Goal: Book appointment/travel/reservation

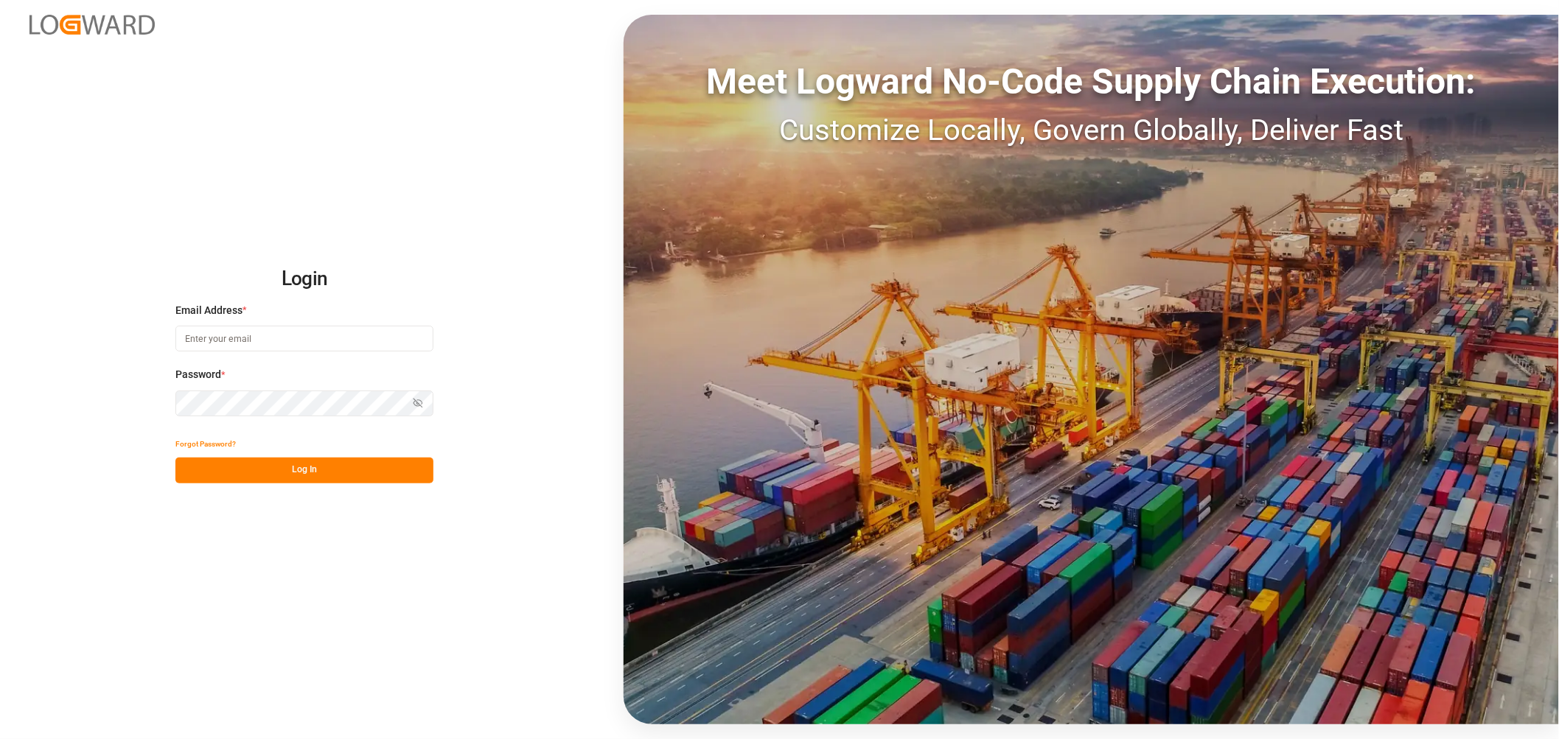
type input "thorsten.schneider@fiege.com"
click at [299, 473] on button "Log In" at bounding box center [304, 471] width 258 height 26
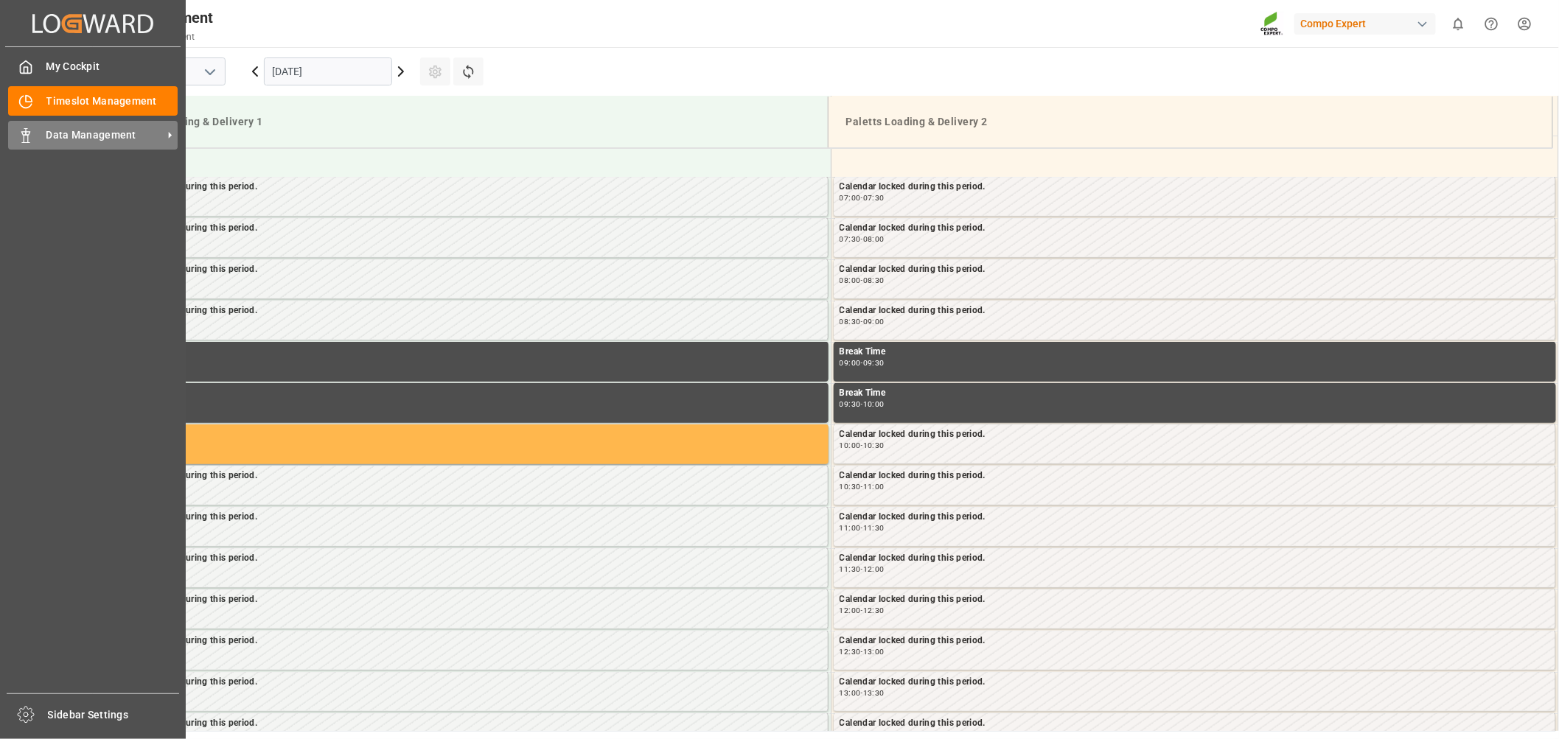
click at [33, 137] on div "Data Management Data Management" at bounding box center [93, 135] width 170 height 29
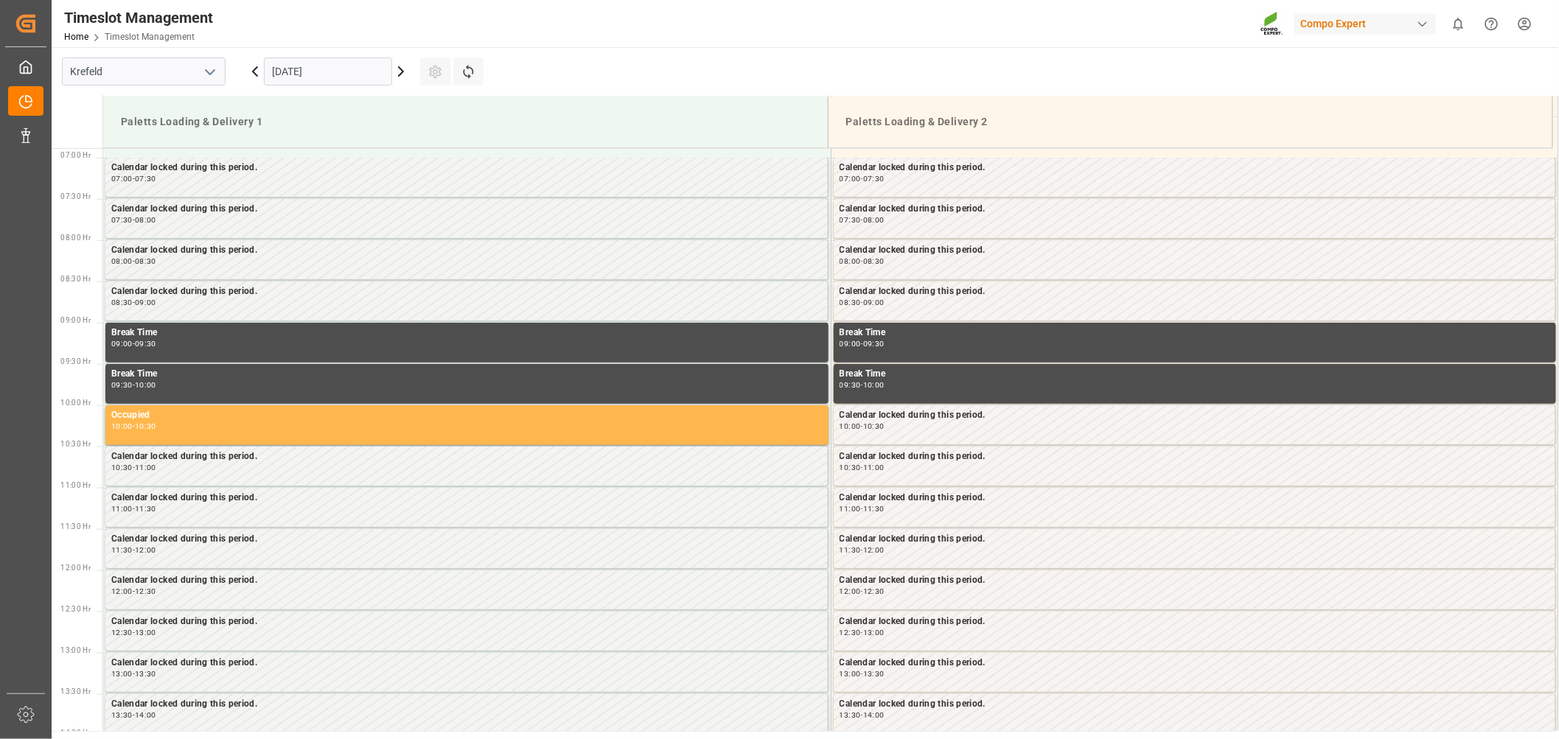
click at [536, 38] on div "Timeslot Management Home Timeslot Management Compo Expert 0 Notifications Only …" at bounding box center [800, 23] width 1518 height 47
click at [398, 67] on icon at bounding box center [401, 72] width 18 height 18
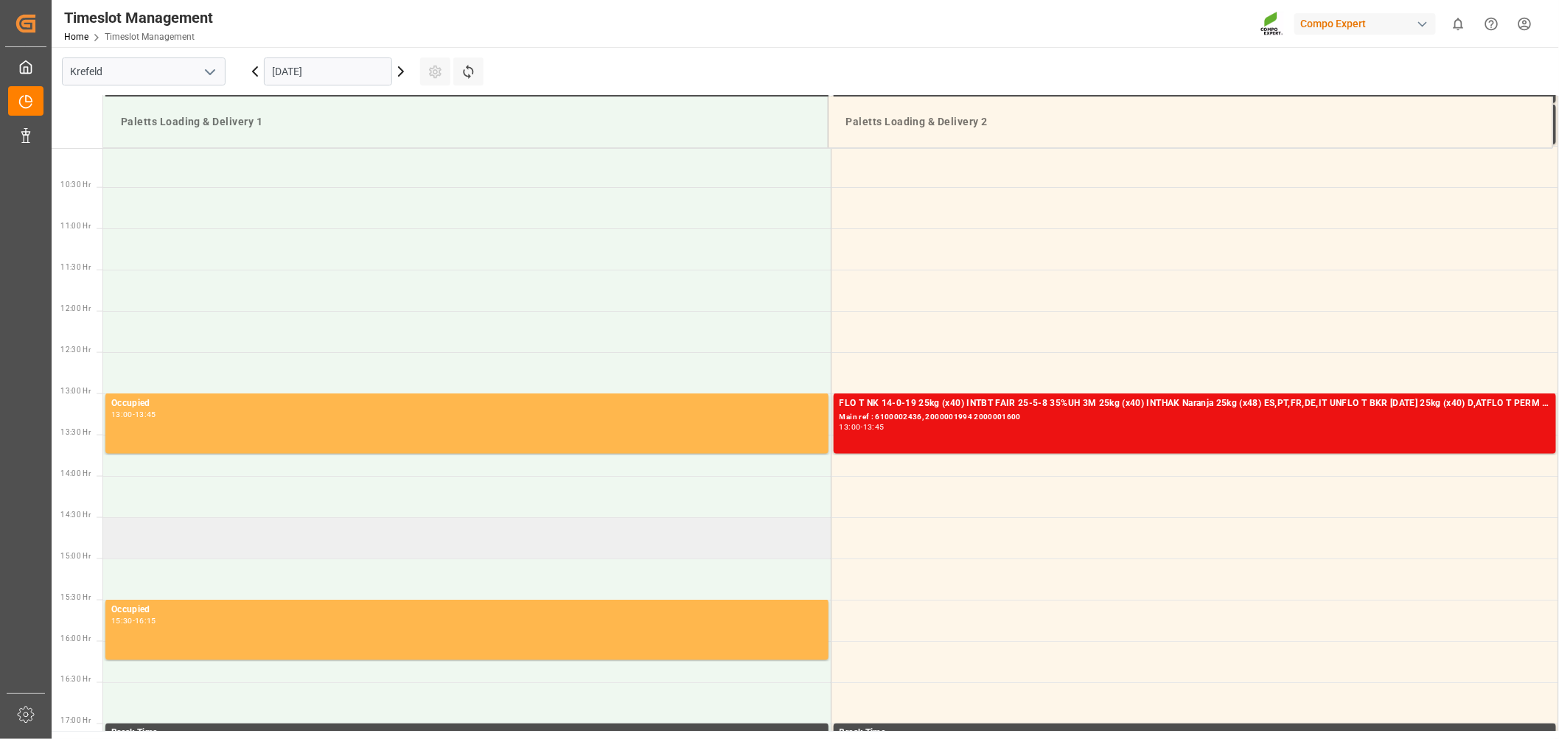
scroll to position [896, 0]
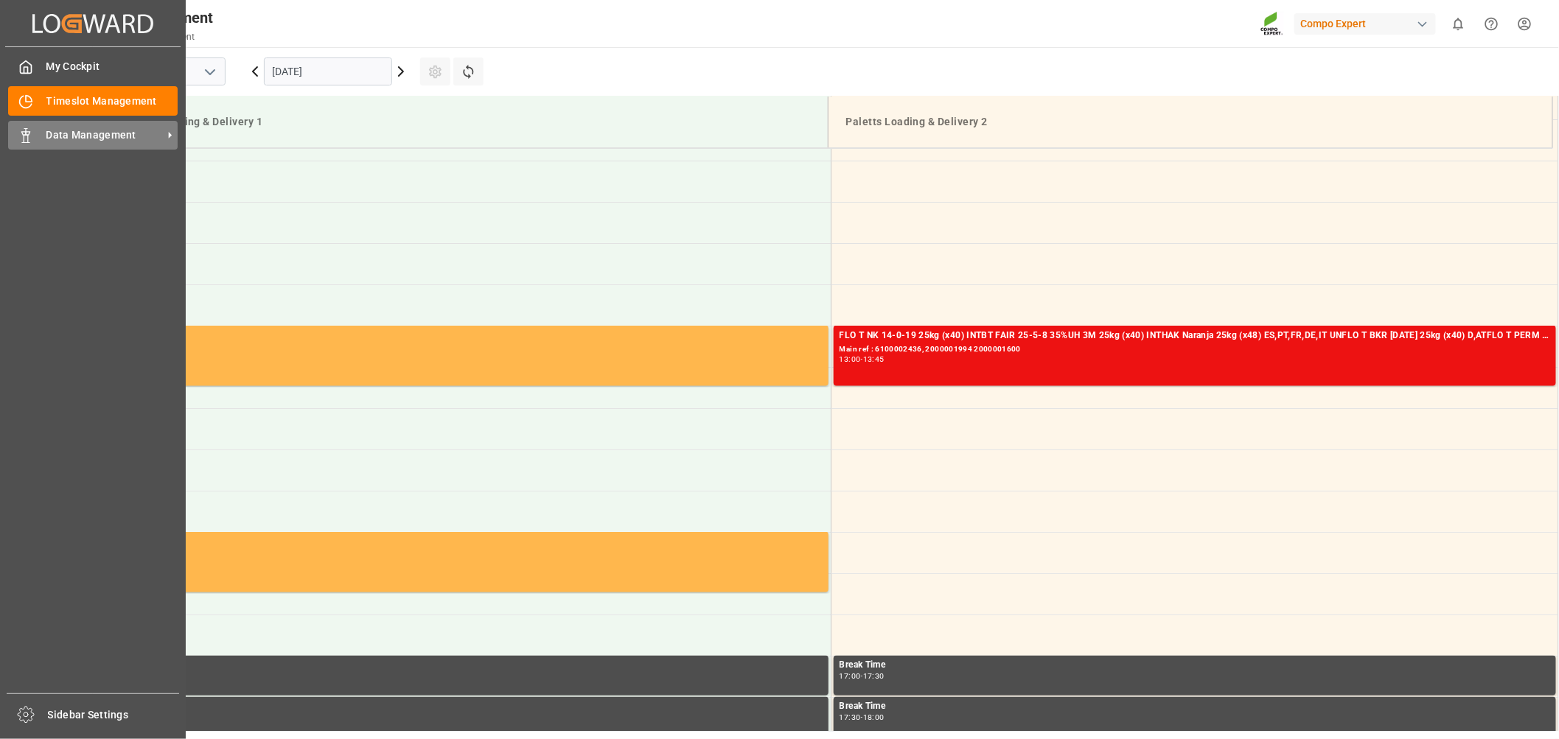
click at [17, 138] on div at bounding box center [20, 135] width 25 height 15
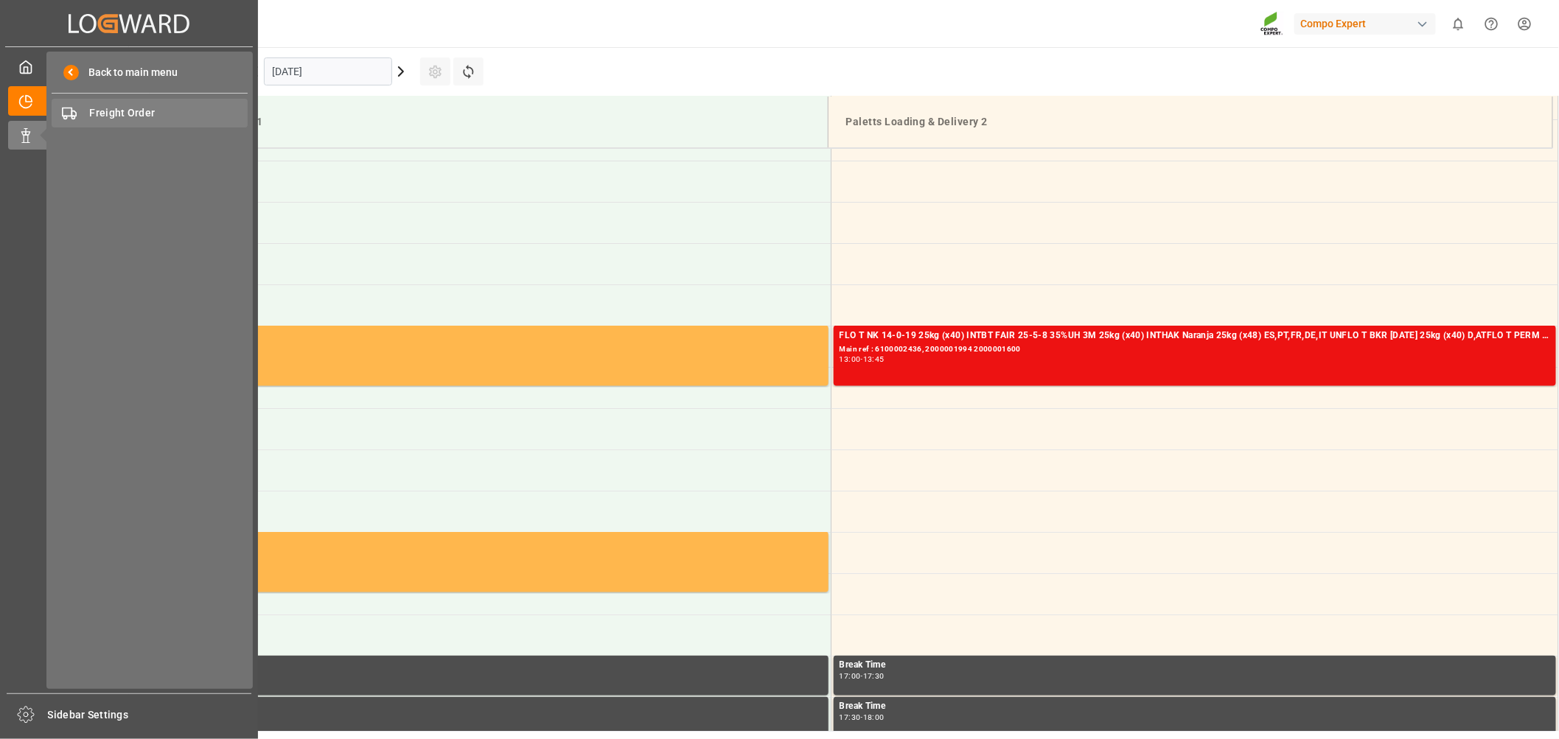
click at [111, 113] on span "Freight Order" at bounding box center [169, 112] width 158 height 15
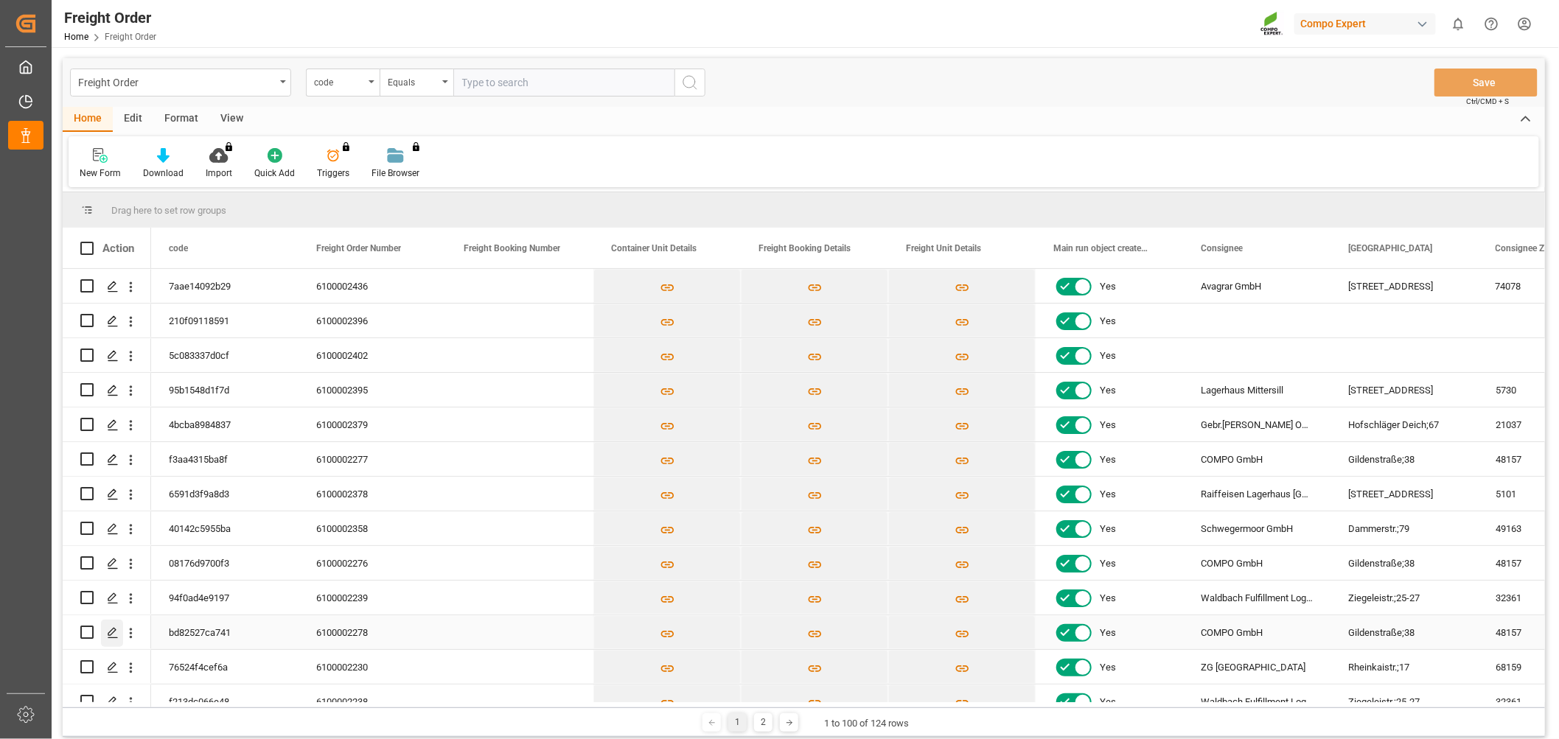
click at [108, 632] on icon "Press SPACE to select this row." at bounding box center [113, 633] width 12 height 12
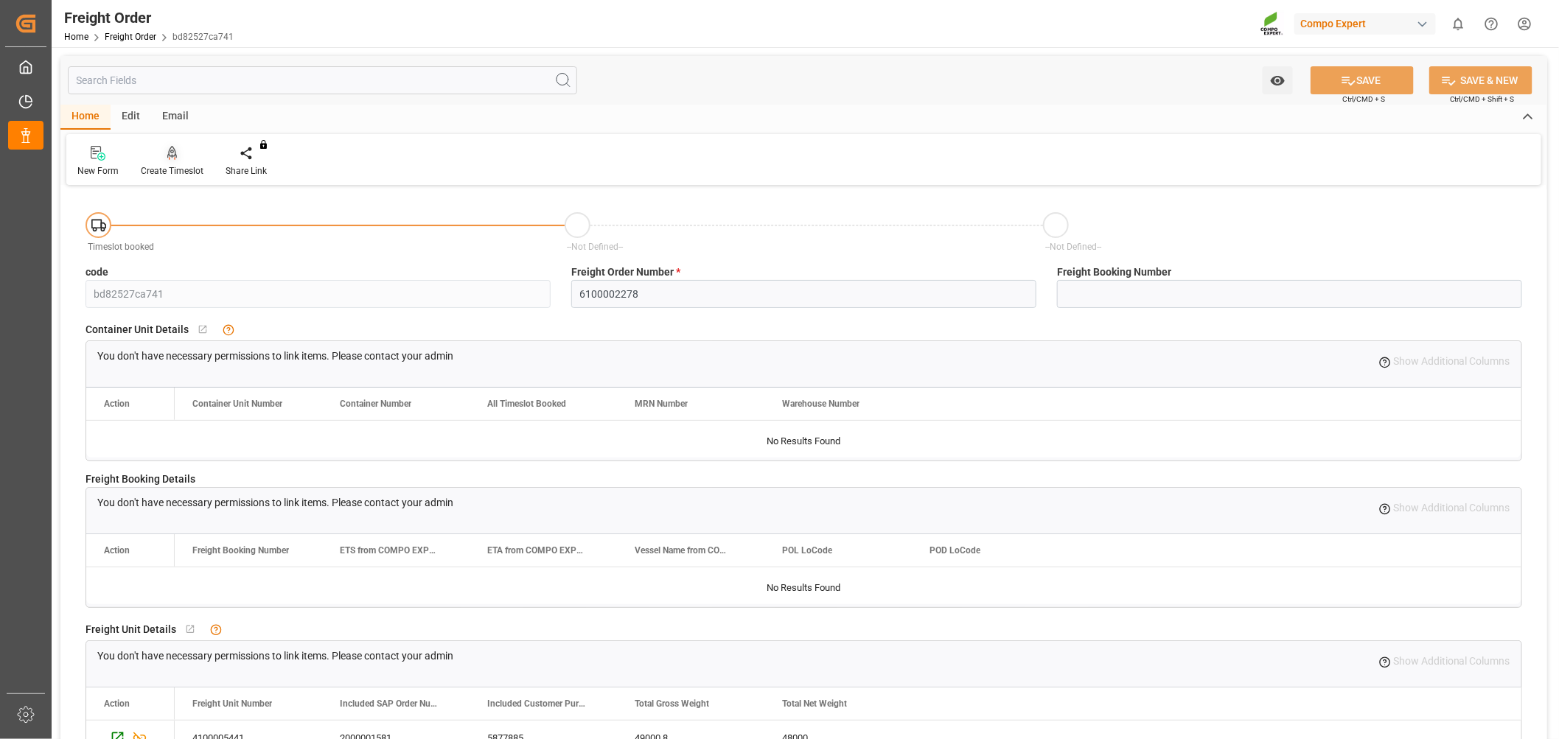
click at [180, 161] on div "Create Timeslot" at bounding box center [172, 161] width 85 height 32
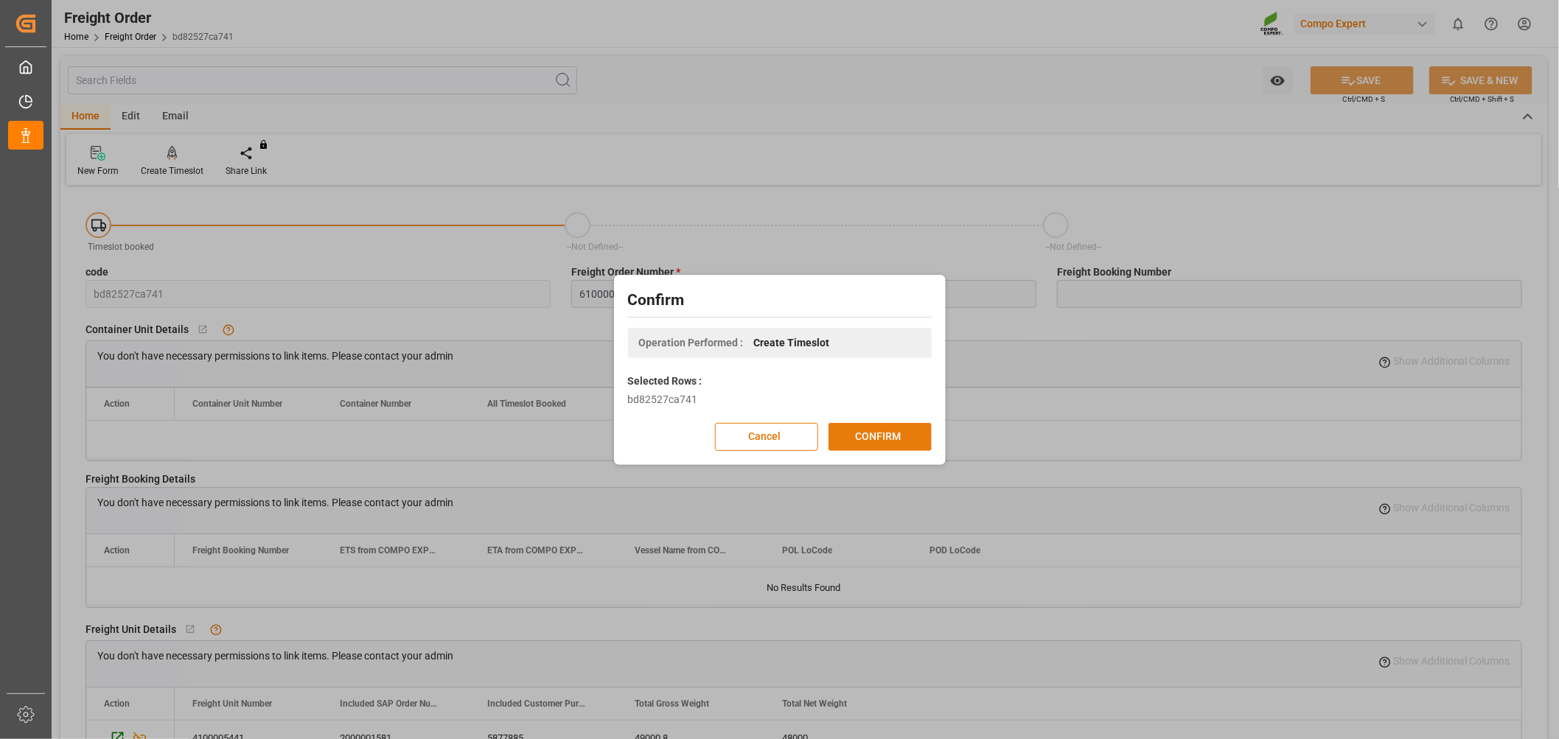
click at [870, 437] on button "CONFIRM" at bounding box center [880, 437] width 103 height 28
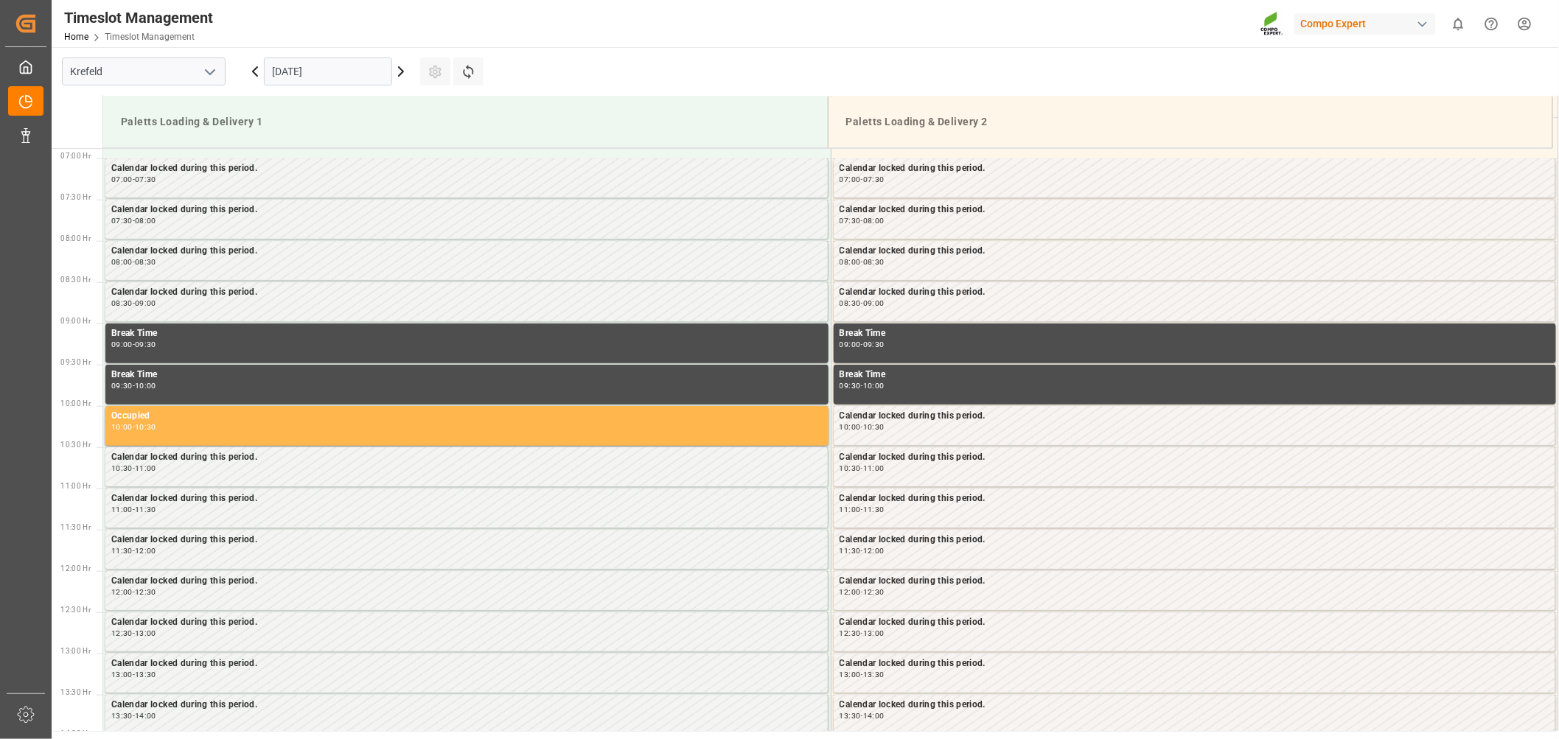
scroll to position [568, 0]
click at [401, 75] on icon at bounding box center [401, 72] width 18 height 18
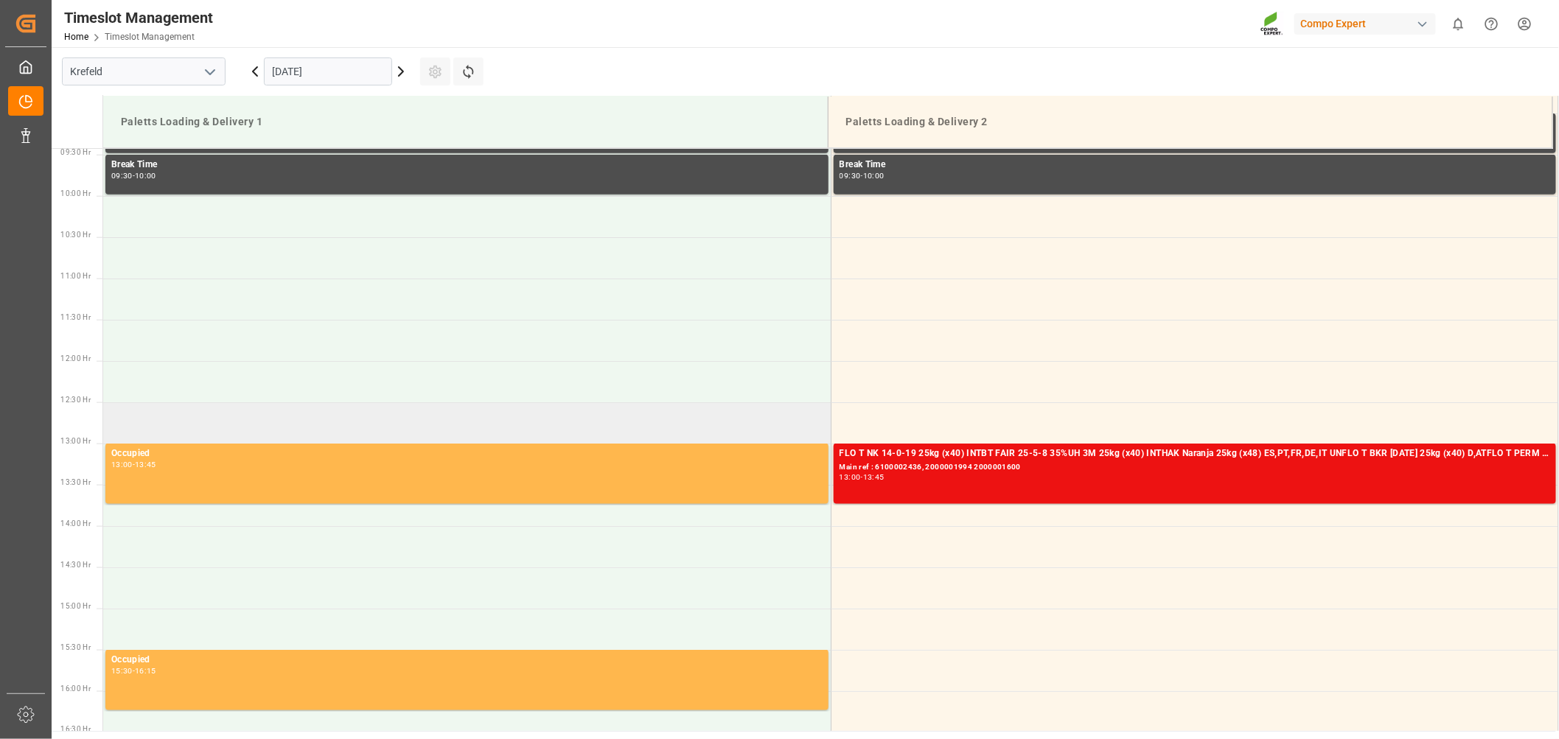
scroll to position [814, 0]
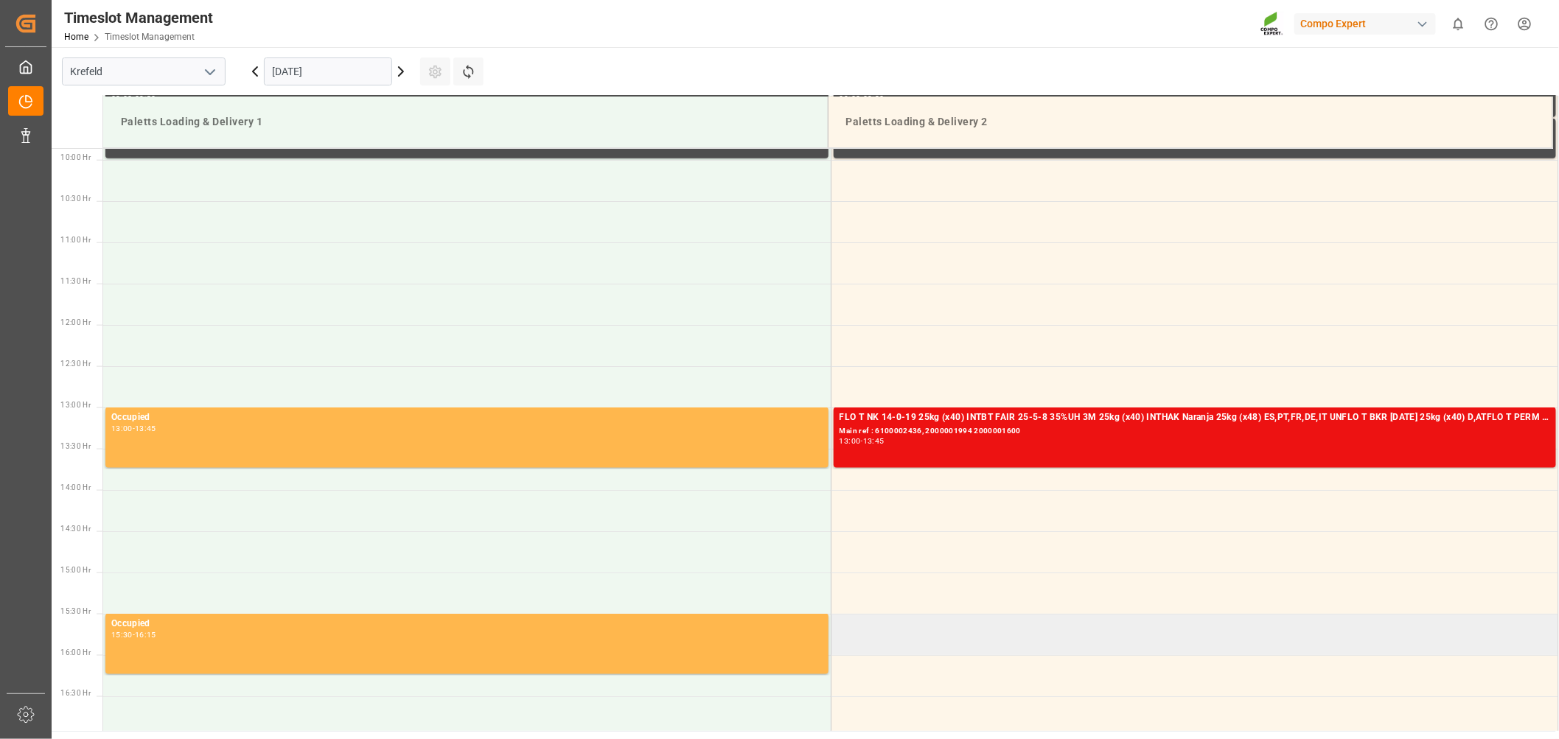
click at [904, 637] on td at bounding box center [1195, 634] width 728 height 41
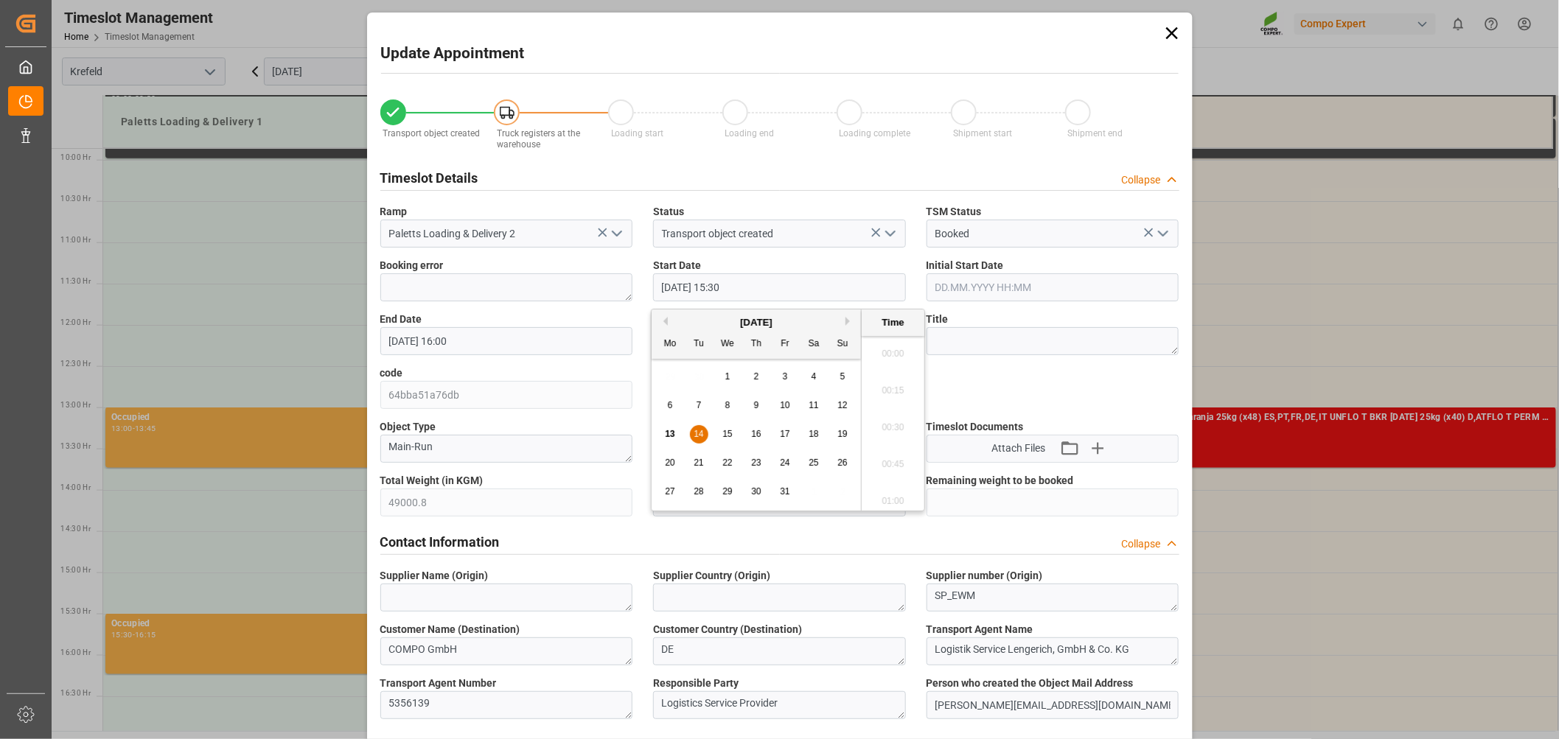
click at [762, 286] on input "[DATE] 15:30" at bounding box center [779, 287] width 253 height 28
click at [694, 435] on span "14" at bounding box center [699, 434] width 10 height 10
click at [892, 492] on li "16:00" at bounding box center [893, 497] width 63 height 37
type input "[DATE] 16:00"
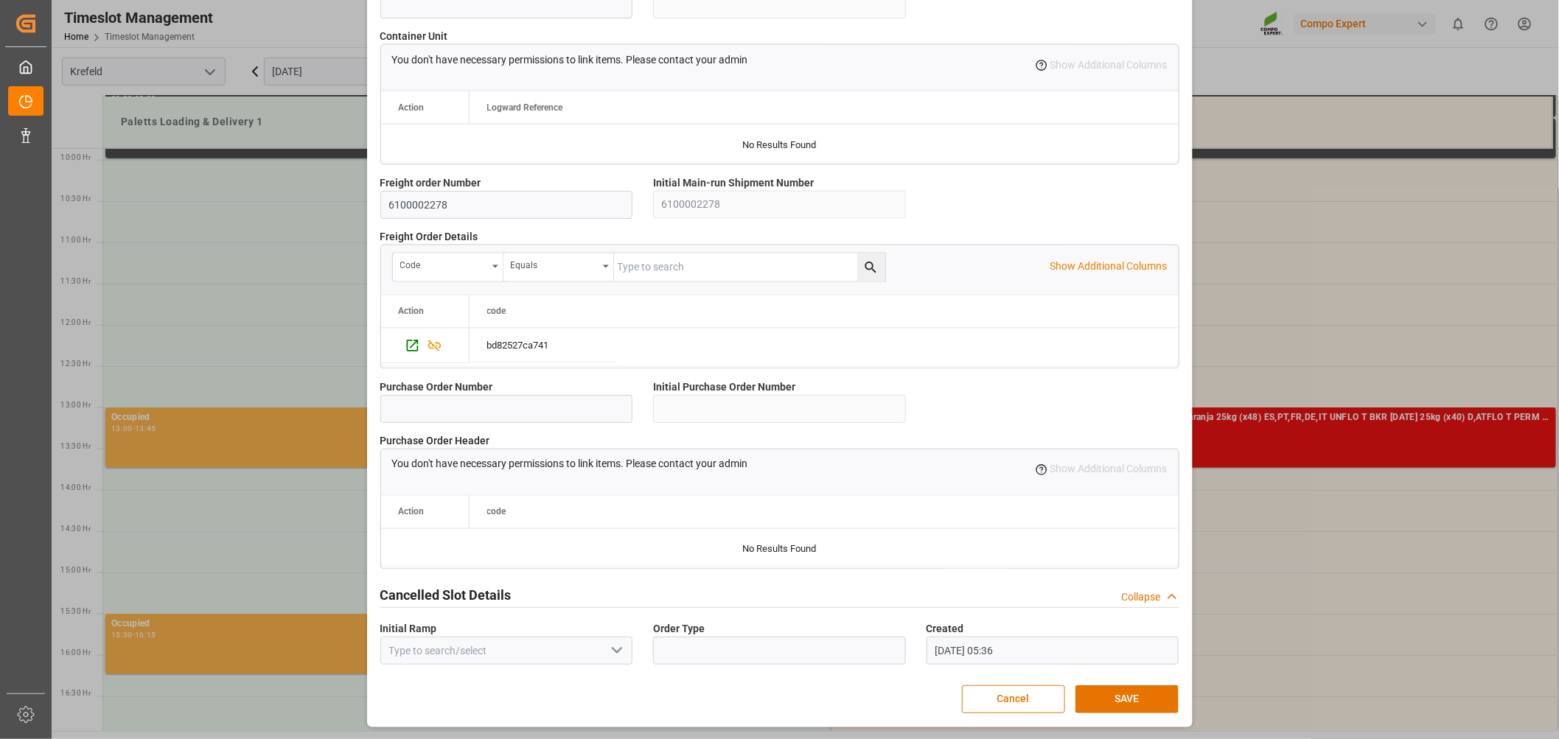
scroll to position [1202, 0]
click at [1107, 699] on button "SAVE" at bounding box center [1126, 699] width 103 height 28
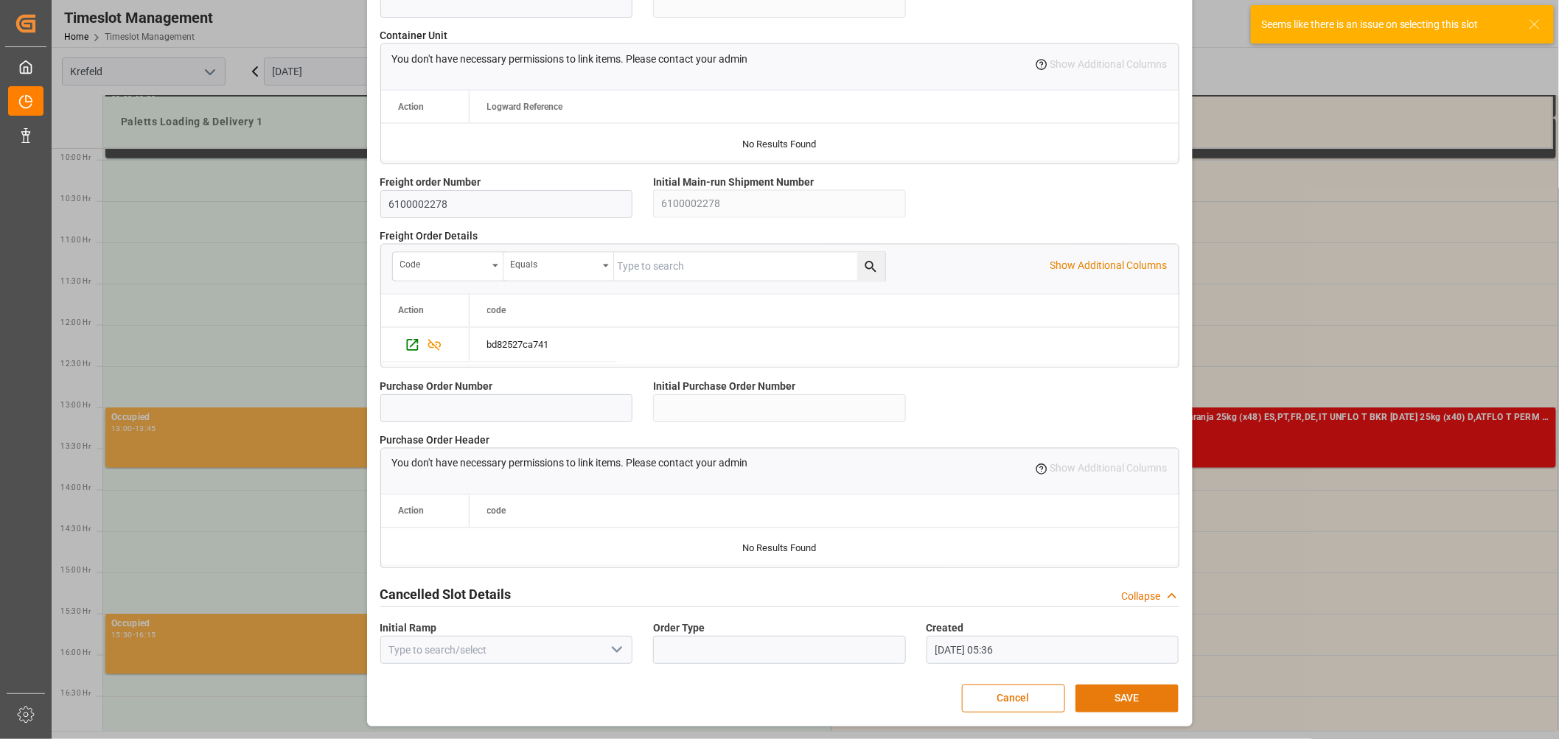
click at [1106, 698] on button "SAVE" at bounding box center [1126, 699] width 103 height 28
click at [1011, 695] on button "Cancel" at bounding box center [1013, 699] width 103 height 28
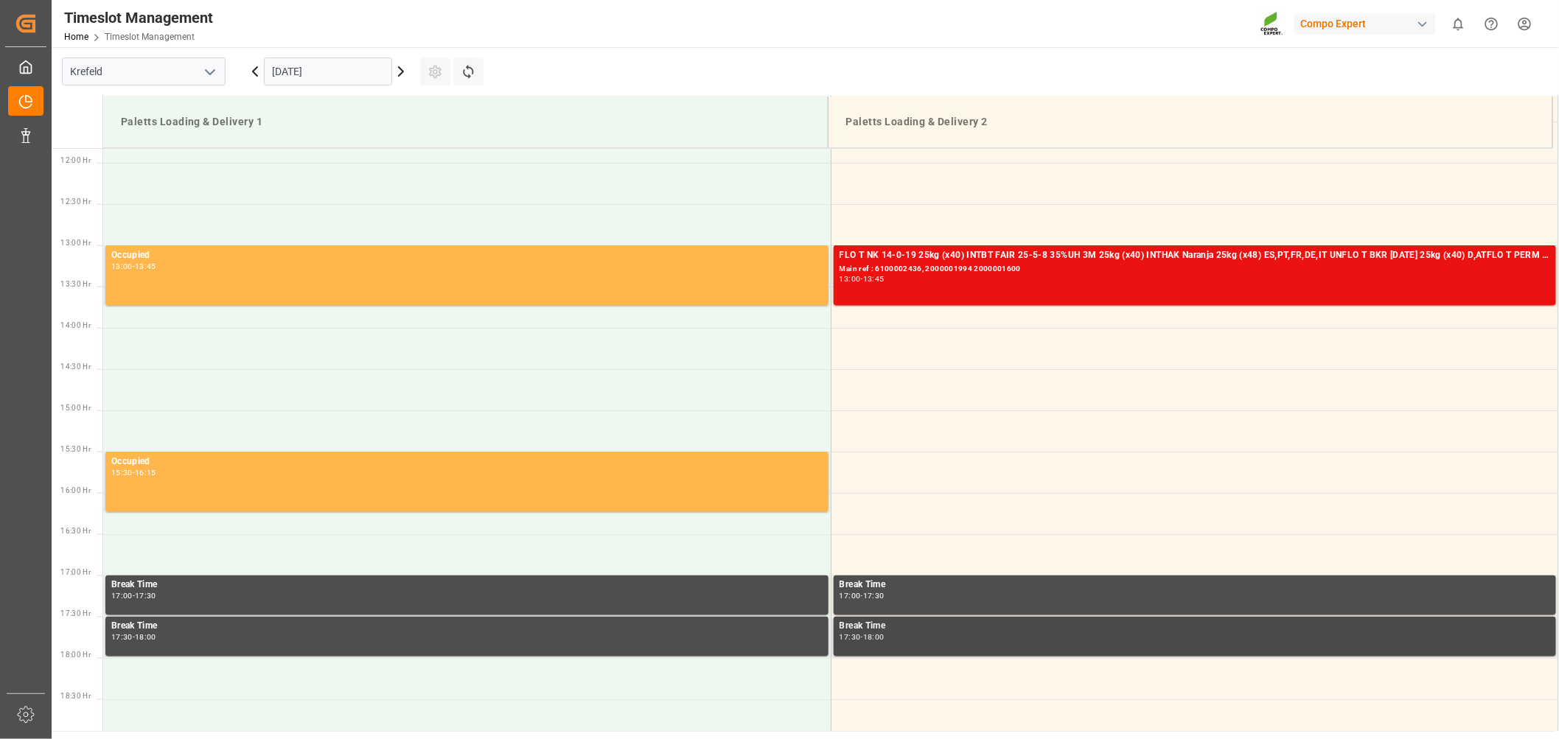
scroll to position [977, 0]
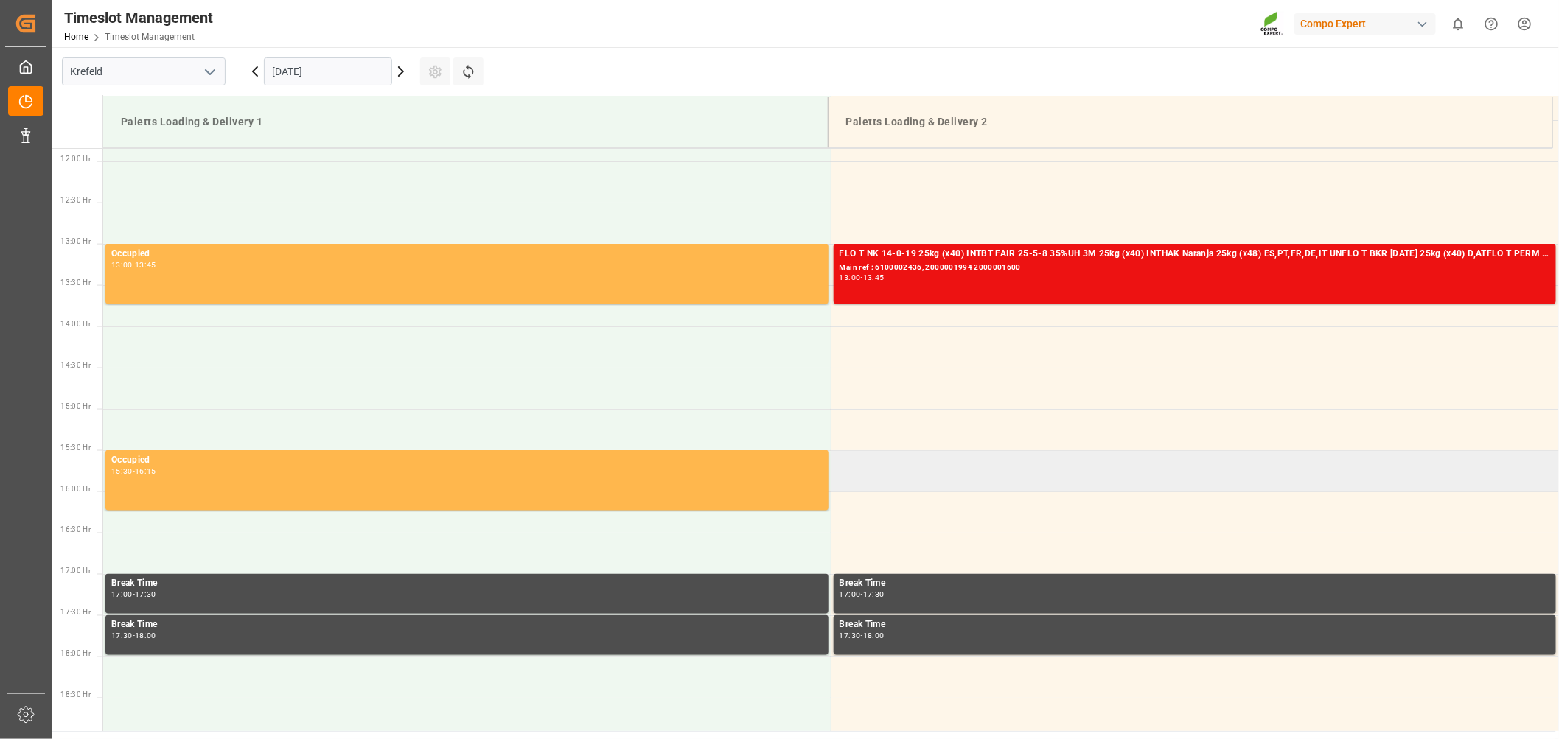
click at [851, 459] on td at bounding box center [1195, 470] width 728 height 41
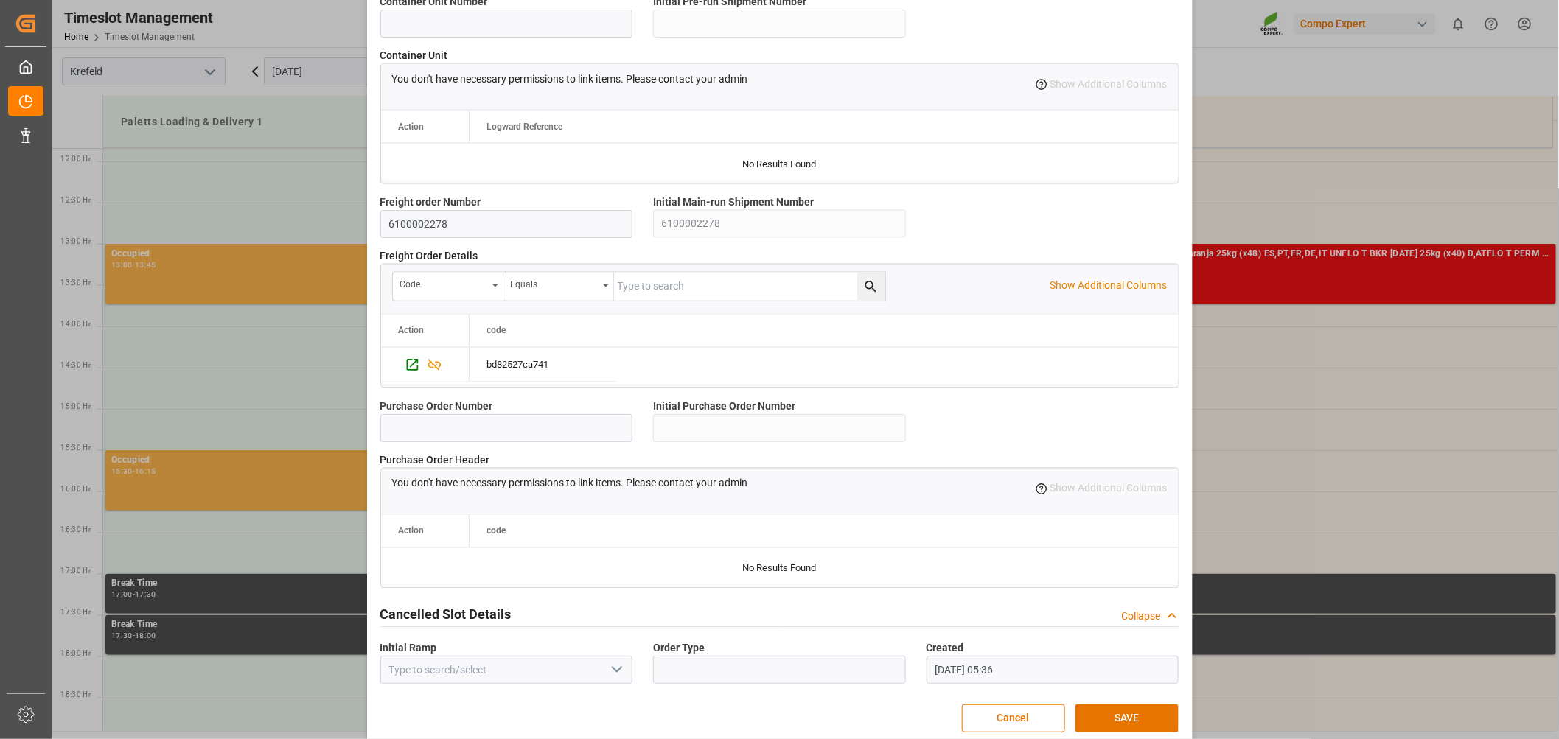
scroll to position [1202, 0]
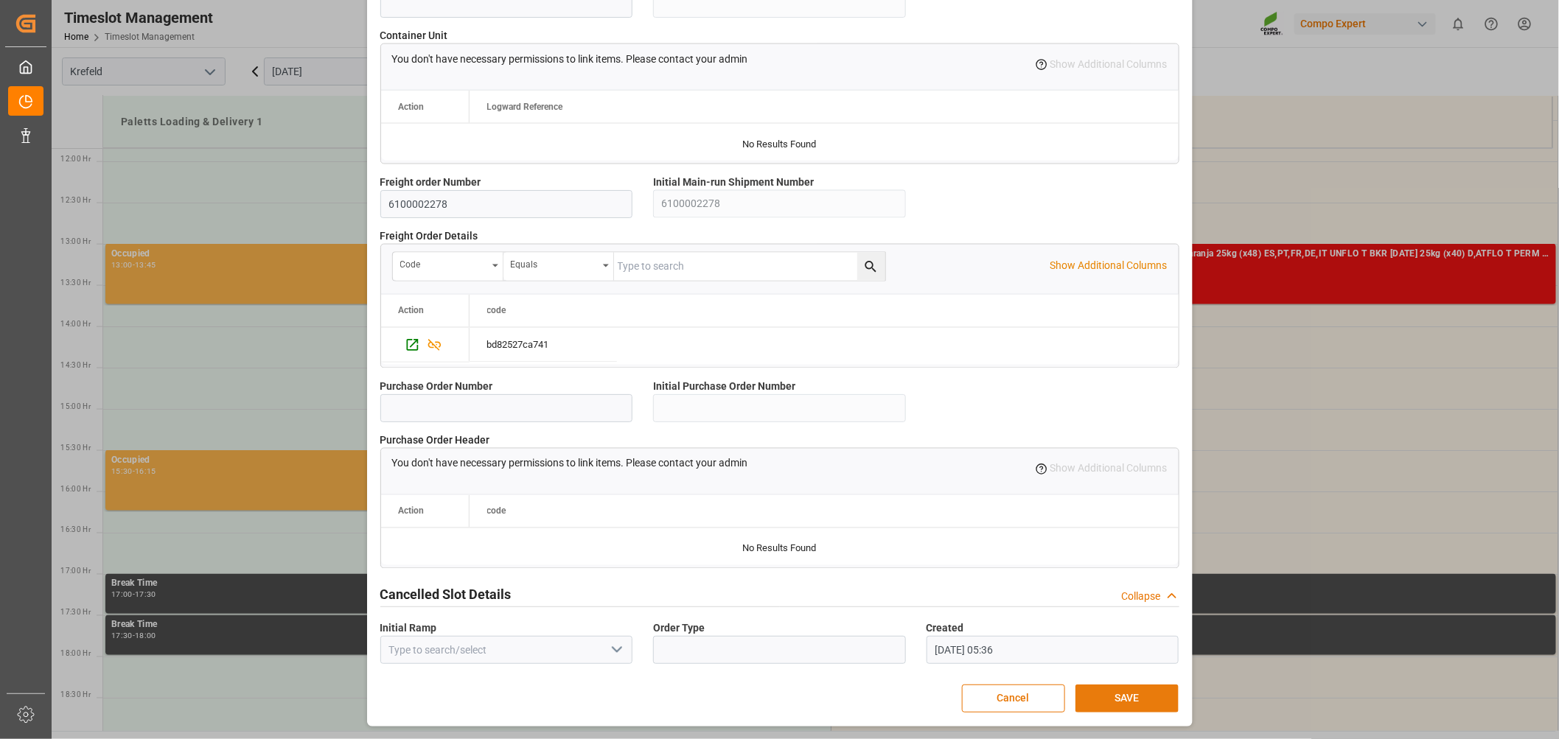
click at [1095, 690] on button "SAVE" at bounding box center [1126, 699] width 103 height 28
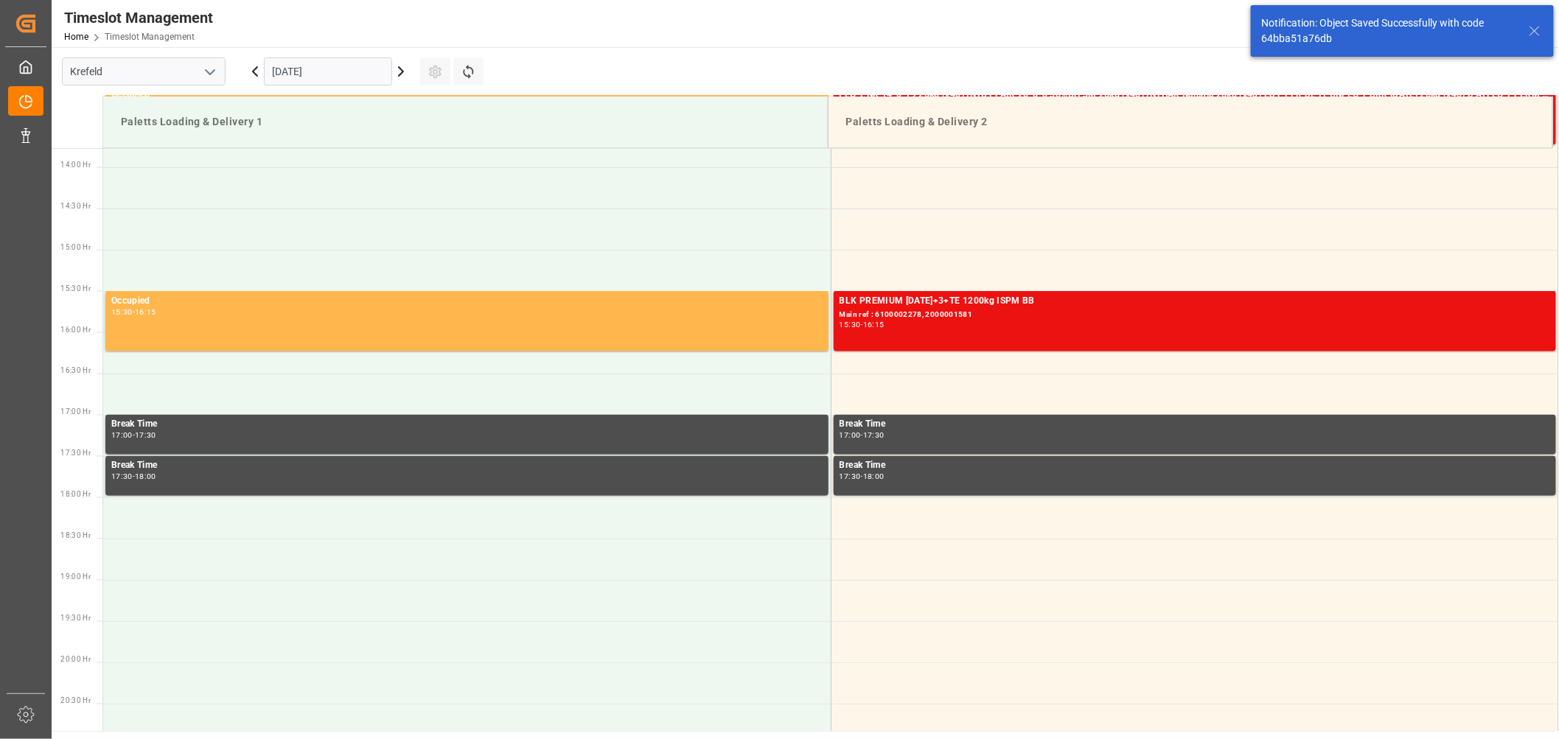
scroll to position [1146, 0]
